Goal: Transaction & Acquisition: Book appointment/travel/reservation

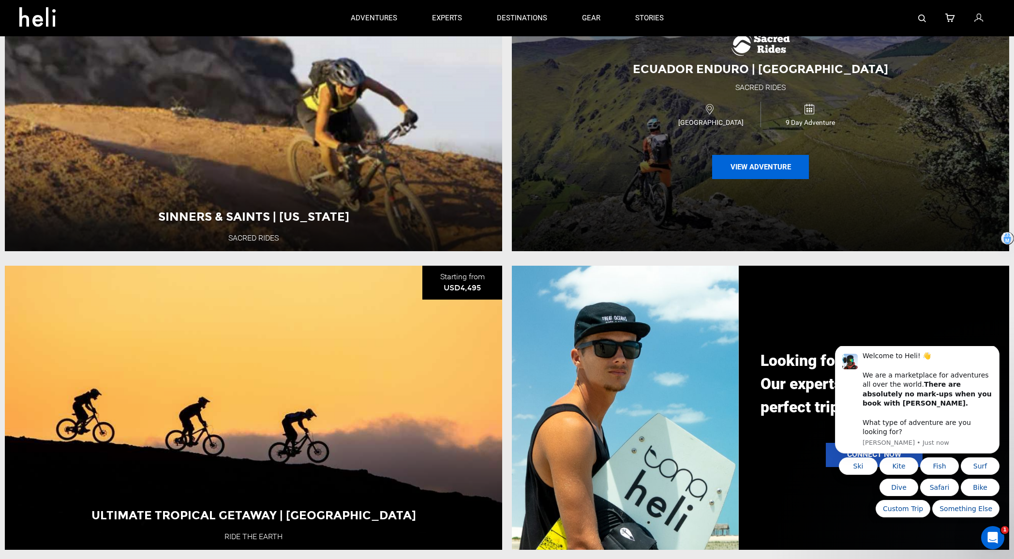
scroll to position [1184, 0]
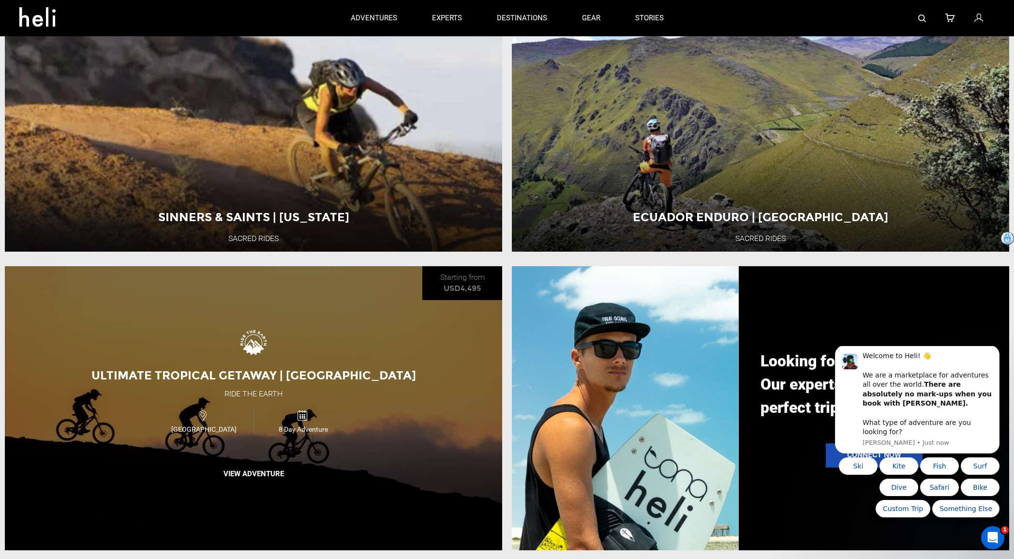
click at [344, 379] on span "Ultimate Tropical Getaway | [GEOGRAPHIC_DATA]" at bounding box center [253, 375] width 325 height 14
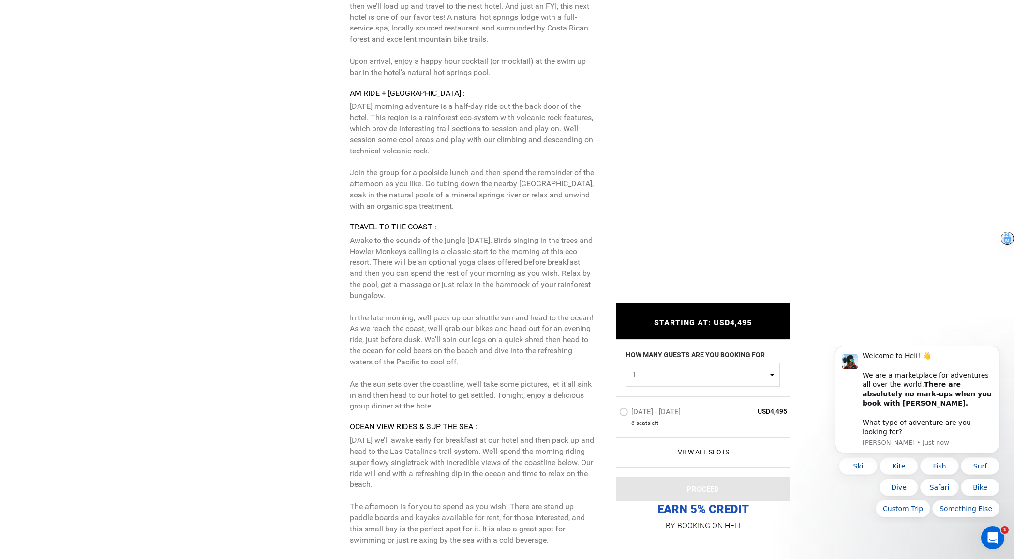
scroll to position [3493, 0]
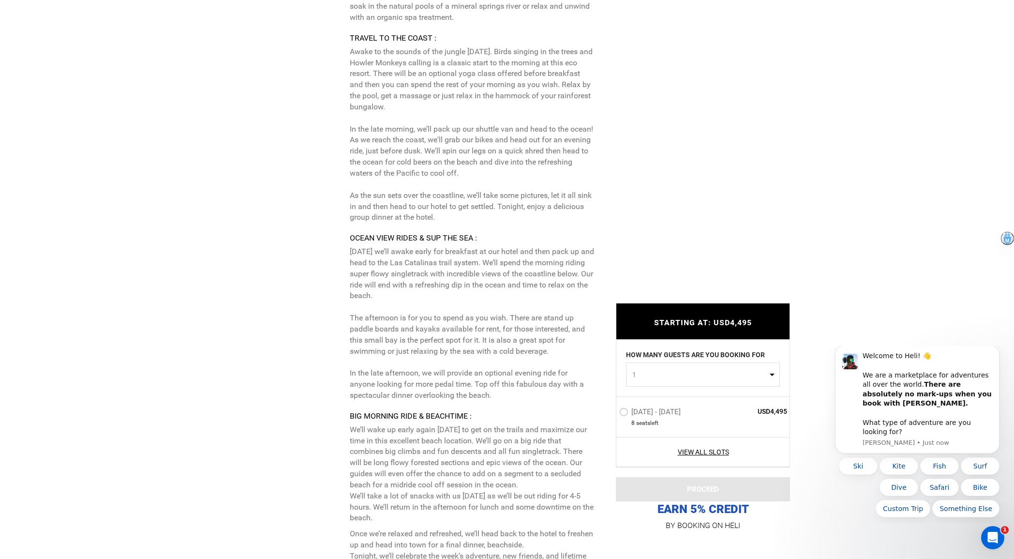
click at [538, 360] on p "[DATE] we’ll awake early for breakfast at our hotel and then pack up and head t…" at bounding box center [472, 323] width 244 height 155
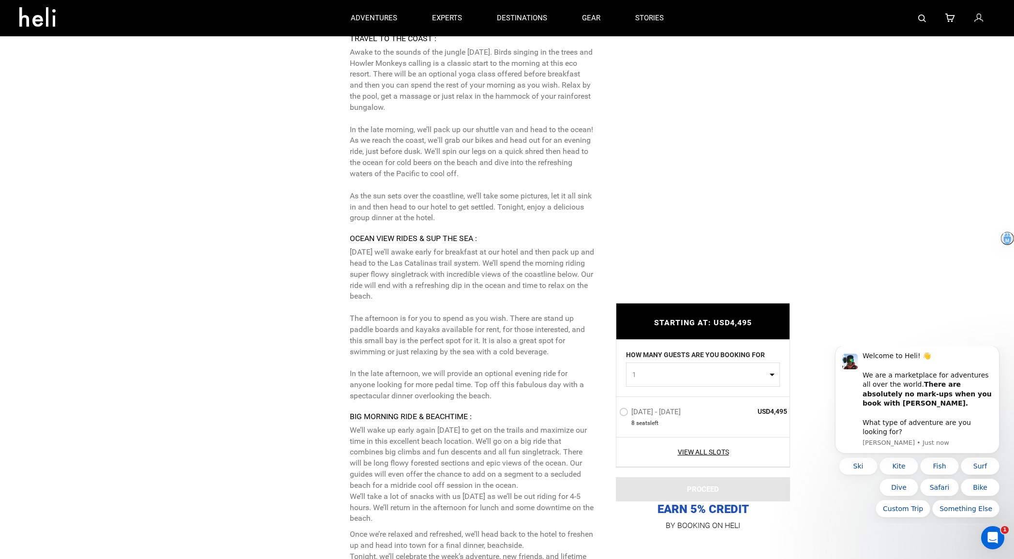
click at [538, 360] on p "[DATE] we’ll awake early for breakfast at our hotel and then pack up and head t…" at bounding box center [472, 324] width 244 height 155
